Goal: Information Seeking & Learning: Check status

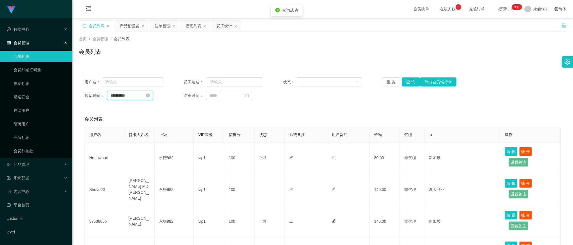
click at [144, 99] on input "**********" at bounding box center [130, 95] width 46 height 9
click at [144, 182] on link "今天" at bounding box center [146, 180] width 8 height 11
type input "**********"
click at [413, 82] on button "查 询" at bounding box center [411, 81] width 18 height 9
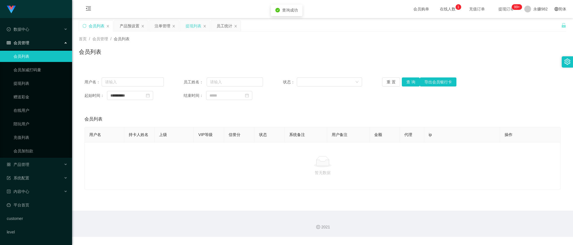
click at [193, 28] on div "提现列表" at bounding box center [193, 26] width 16 height 11
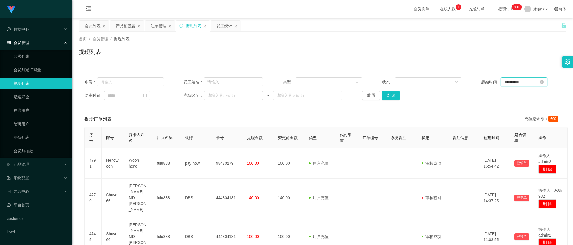
click at [526, 83] on input "**********" at bounding box center [524, 81] width 46 height 9
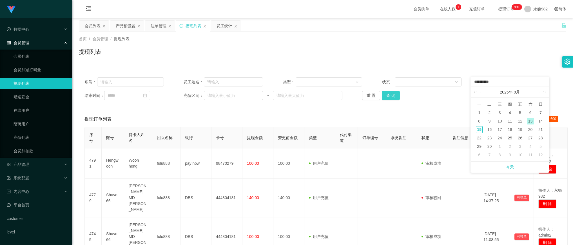
click at [383, 97] on button "查 询" at bounding box center [391, 95] width 18 height 9
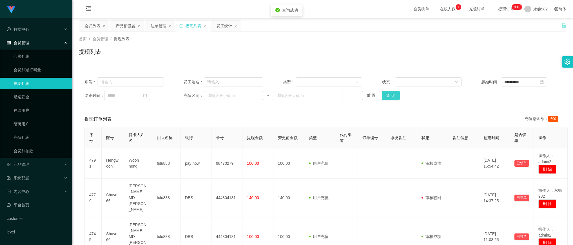
click at [384, 97] on button "查 询" at bounding box center [391, 95] width 18 height 9
click at [514, 82] on input "**********" at bounding box center [524, 81] width 46 height 9
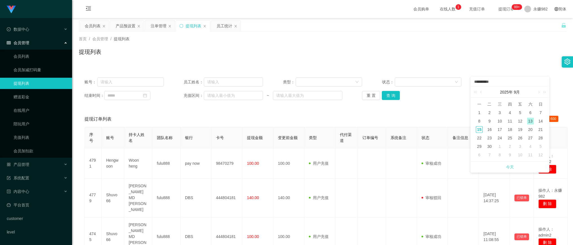
click at [508, 166] on link "今天" at bounding box center [510, 167] width 8 height 11
type input "**********"
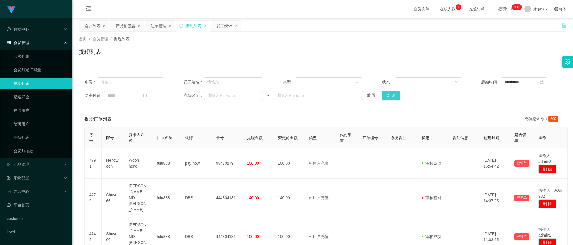
click at [393, 99] on button "查 询" at bounding box center [391, 95] width 18 height 9
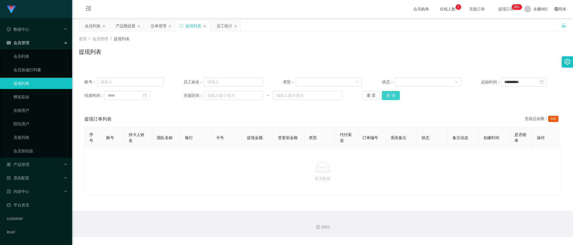
click at [395, 96] on button "查 询" at bounding box center [391, 95] width 18 height 9
click at [395, 95] on button "查 询" at bounding box center [391, 95] width 18 height 9
click at [299, 119] on div "提现订单列表 充值总金额： 600" at bounding box center [322, 119] width 476 height 16
click at [385, 94] on button "查 询" at bounding box center [391, 95] width 18 height 9
drag, startPoint x: 352, startPoint y: 113, endPoint x: 355, endPoint y: 111, distance: 3.4
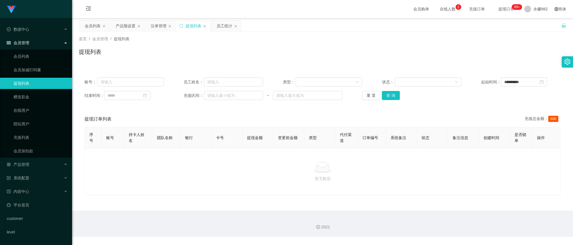
click at [352, 113] on div "提现订单列表 充值总金额： 600" at bounding box center [322, 119] width 476 height 16
click at [388, 93] on button "查 询" at bounding box center [391, 95] width 18 height 9
click at [303, 62] on div "首页 / 会员管理 / 提现列表 / 提现列表" at bounding box center [322, 48] width 501 height 33
click at [388, 96] on button "查 询" at bounding box center [391, 95] width 18 height 9
click at [390, 98] on button "查 询" at bounding box center [391, 95] width 18 height 9
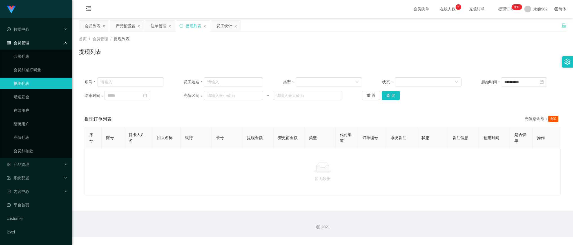
click at [495, 8] on span "提现订单 99+" at bounding box center [505, 9] width 21 height 4
click at [223, 25] on div "员工统计" at bounding box center [224, 26] width 16 height 11
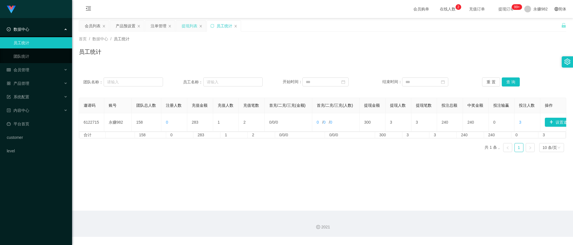
click at [185, 26] on div "提现列表" at bounding box center [190, 26] width 16 height 11
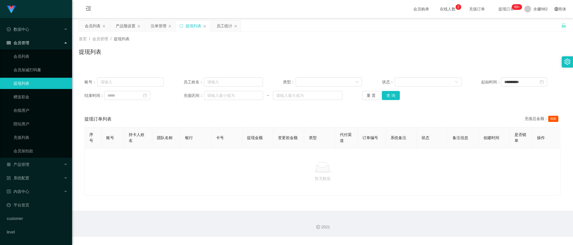
click at [500, 10] on span "提现订单 99+" at bounding box center [505, 9] width 21 height 4
click at [466, 9] on span "充值订单" at bounding box center [476, 9] width 21 height 4
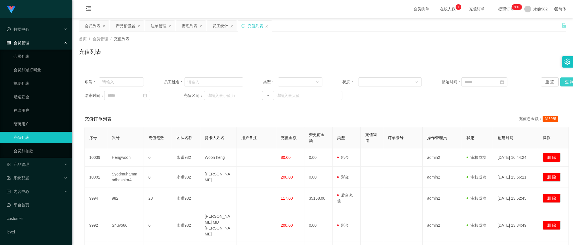
click at [562, 82] on button "查 询" at bounding box center [569, 81] width 18 height 9
click at [222, 25] on div "员工统计" at bounding box center [220, 26] width 16 height 11
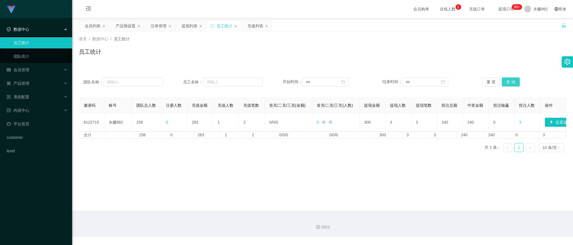
click at [503, 82] on button "查 询" at bounding box center [511, 81] width 18 height 9
click at [88, 30] on div "会员列表" at bounding box center [93, 26] width 16 height 11
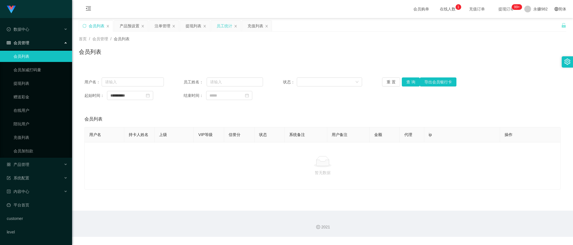
click at [221, 27] on div "员工统计" at bounding box center [224, 26] width 16 height 11
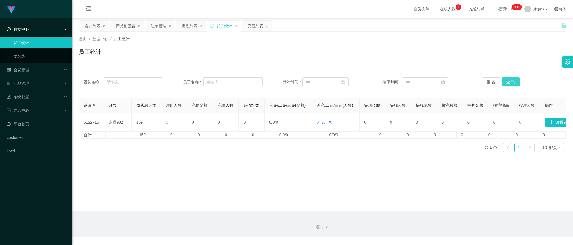
click at [505, 84] on button "查 询" at bounding box center [511, 81] width 18 height 9
click at [514, 79] on button "查 询" at bounding box center [511, 81] width 18 height 9
